Goal: Task Accomplishment & Management: Use online tool/utility

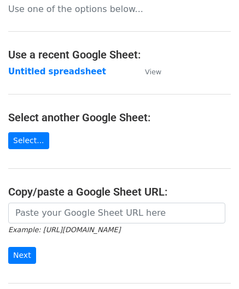
scroll to position [109, 0]
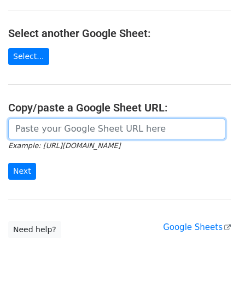
click at [49, 132] on input "url" at bounding box center [116, 128] width 217 height 21
paste input "[URL][DOMAIN_NAME]"
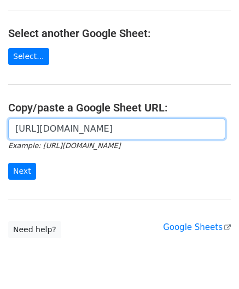
scroll to position [0, 236]
type input "[URL][DOMAIN_NAME]"
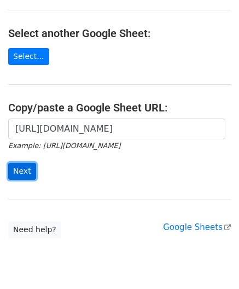
click at [23, 171] on input "Next" at bounding box center [22, 171] width 28 height 17
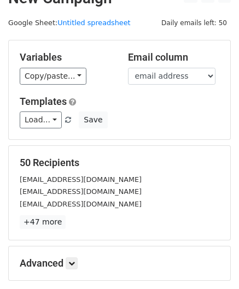
scroll to position [133, 0]
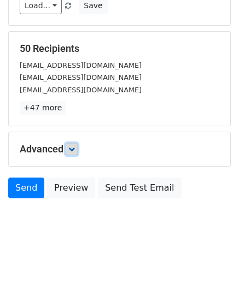
click at [75, 147] on icon at bounding box center [71, 149] width 7 height 7
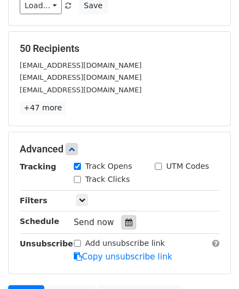
click at [125, 221] on icon at bounding box center [128, 222] width 7 height 8
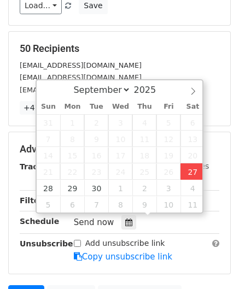
type input "[DATE] 14:54"
type input "02"
type input "54"
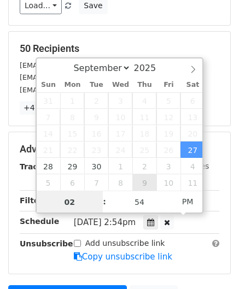
paste input "5"
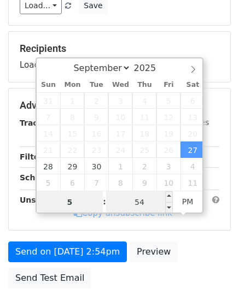
type input "5"
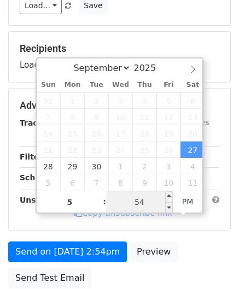
type input "[DATE] 17:54"
type input "05"
drag, startPoint x: 146, startPoint y: 201, endPoint x: 147, endPoint y: 174, distance: 27.3
click at [147, 201] on input "54" at bounding box center [139, 202] width 67 height 22
type input "00"
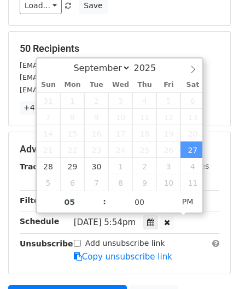
type input "[DATE] 17:00"
